Goal: Transaction & Acquisition: Purchase product/service

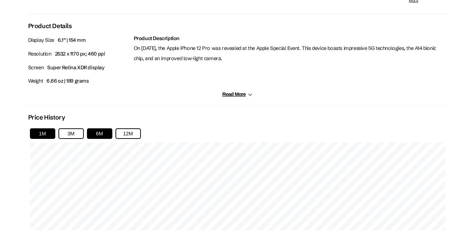
click at [43, 136] on button "1M" at bounding box center [42, 133] width 25 height 11
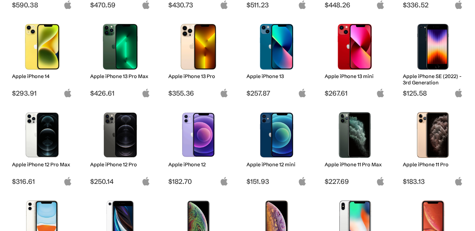
scroll to position [246, 0]
